Goal: Navigation & Orientation: Find specific page/section

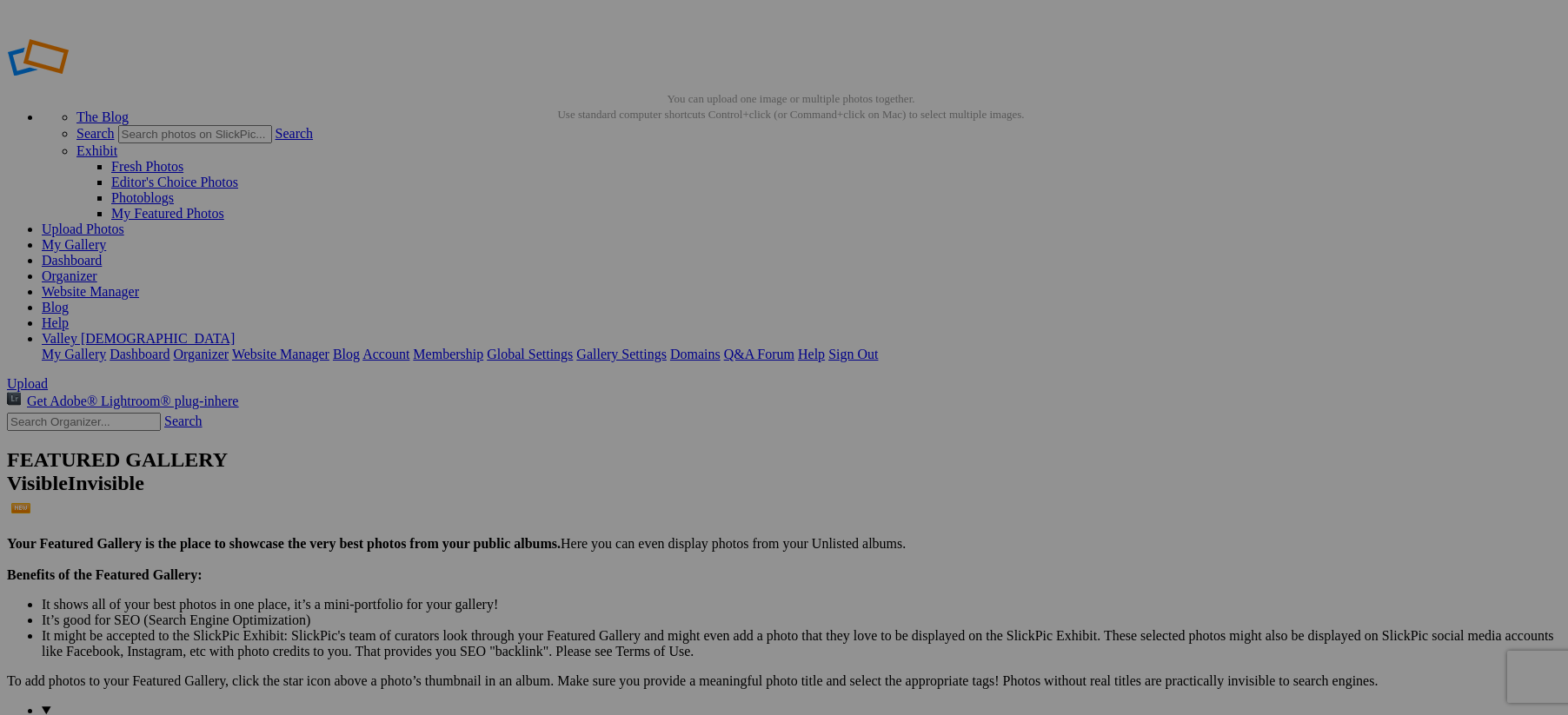
click at [235, 331] on link "Valley [DEMOGRAPHIC_DATA]" at bounding box center [138, 338] width 193 height 15
click at [106, 237] on link "My Gallery" at bounding box center [74, 245] width 64 height 15
click at [139, 284] on link "Website Manager" at bounding box center [90, 291] width 97 height 15
